Goal: Information Seeking & Learning: Understand process/instructions

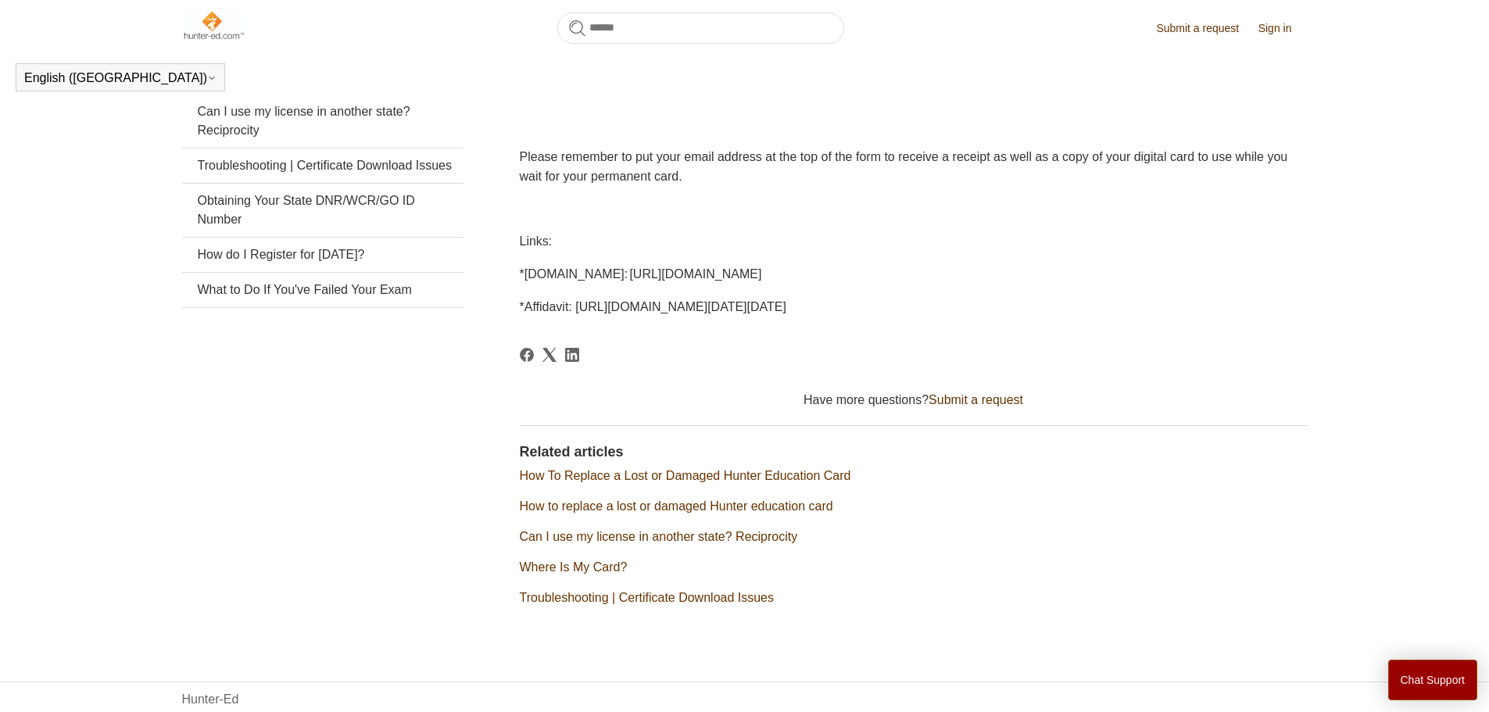
scroll to position [352, 0]
click at [762, 278] on span "*[DOMAIN_NAME]: [URL][DOMAIN_NAME]" at bounding box center [641, 273] width 242 height 13
click at [731, 275] on span "*[DOMAIN_NAME]: [URL][DOMAIN_NAME]" at bounding box center [641, 273] width 242 height 13
click at [721, 273] on span "*[DOMAIN_NAME]: [URL][DOMAIN_NAME]" at bounding box center [641, 273] width 242 height 13
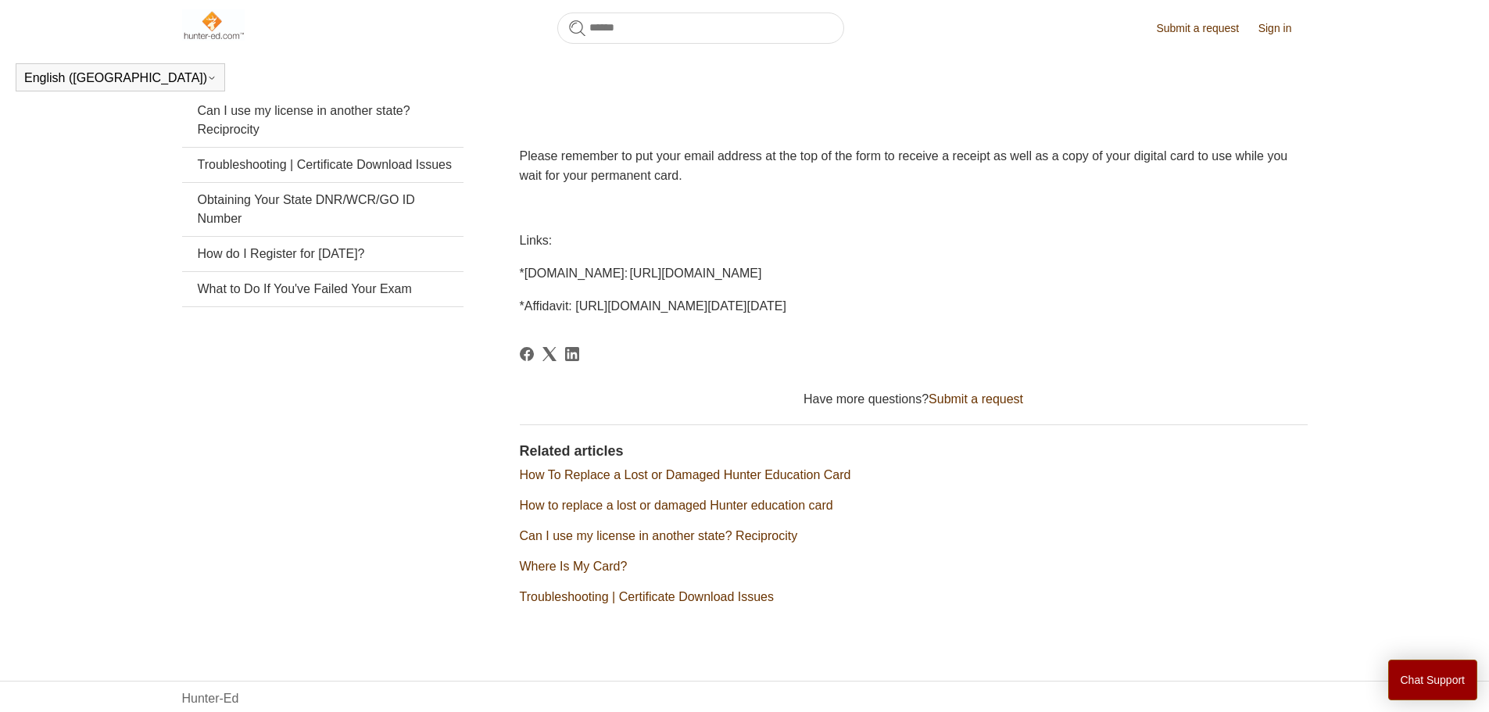
click at [676, 274] on span "*[DOMAIN_NAME]: [URL][DOMAIN_NAME]" at bounding box center [641, 273] width 242 height 13
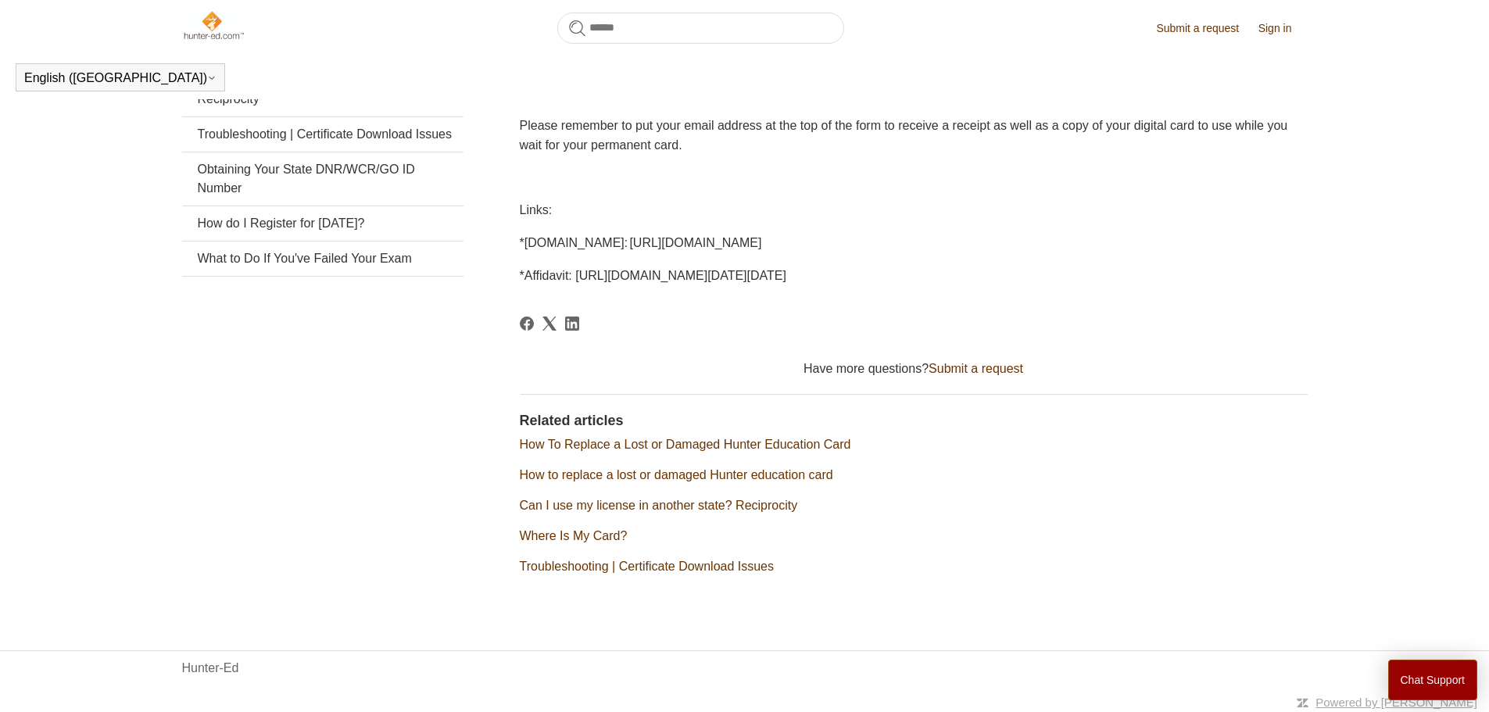
scroll to position [385, 0]
click at [802, 443] on link "How To Replace a Lost or Damaged Hunter Education Card" at bounding box center [685, 441] width 331 height 13
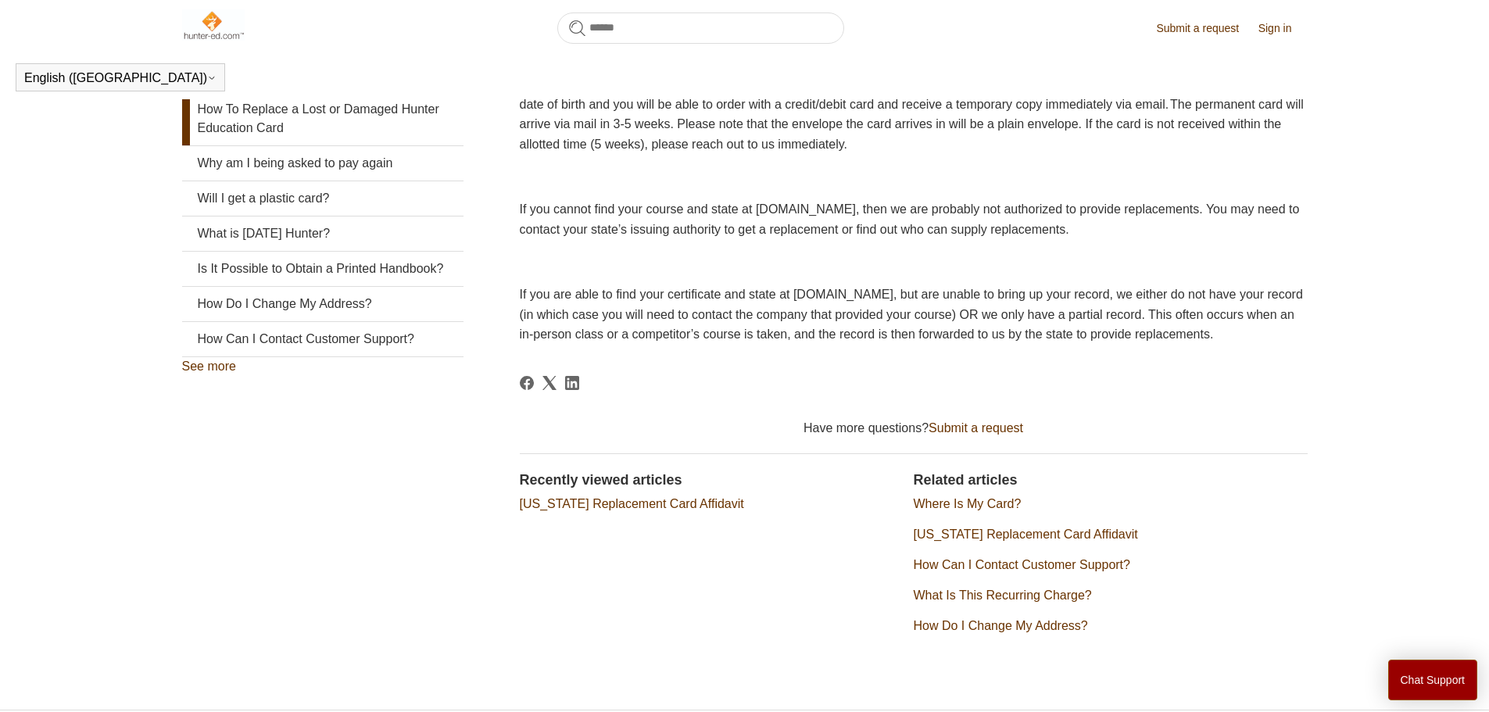
scroll to position [317, 0]
click at [940, 603] on link "What Is This Recurring Charge?" at bounding box center [1003, 595] width 178 height 13
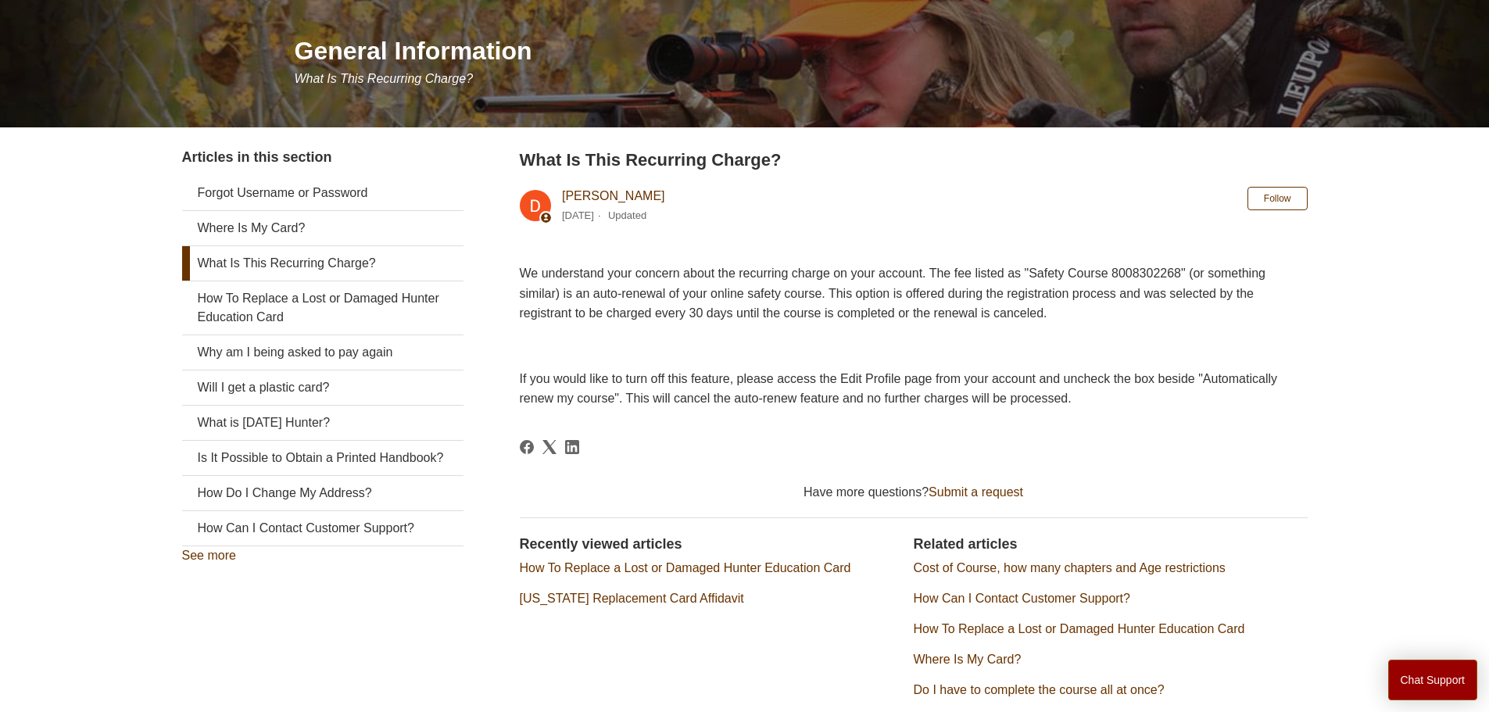
scroll to position [174, 0]
